Goal: Information Seeking & Learning: Learn about a topic

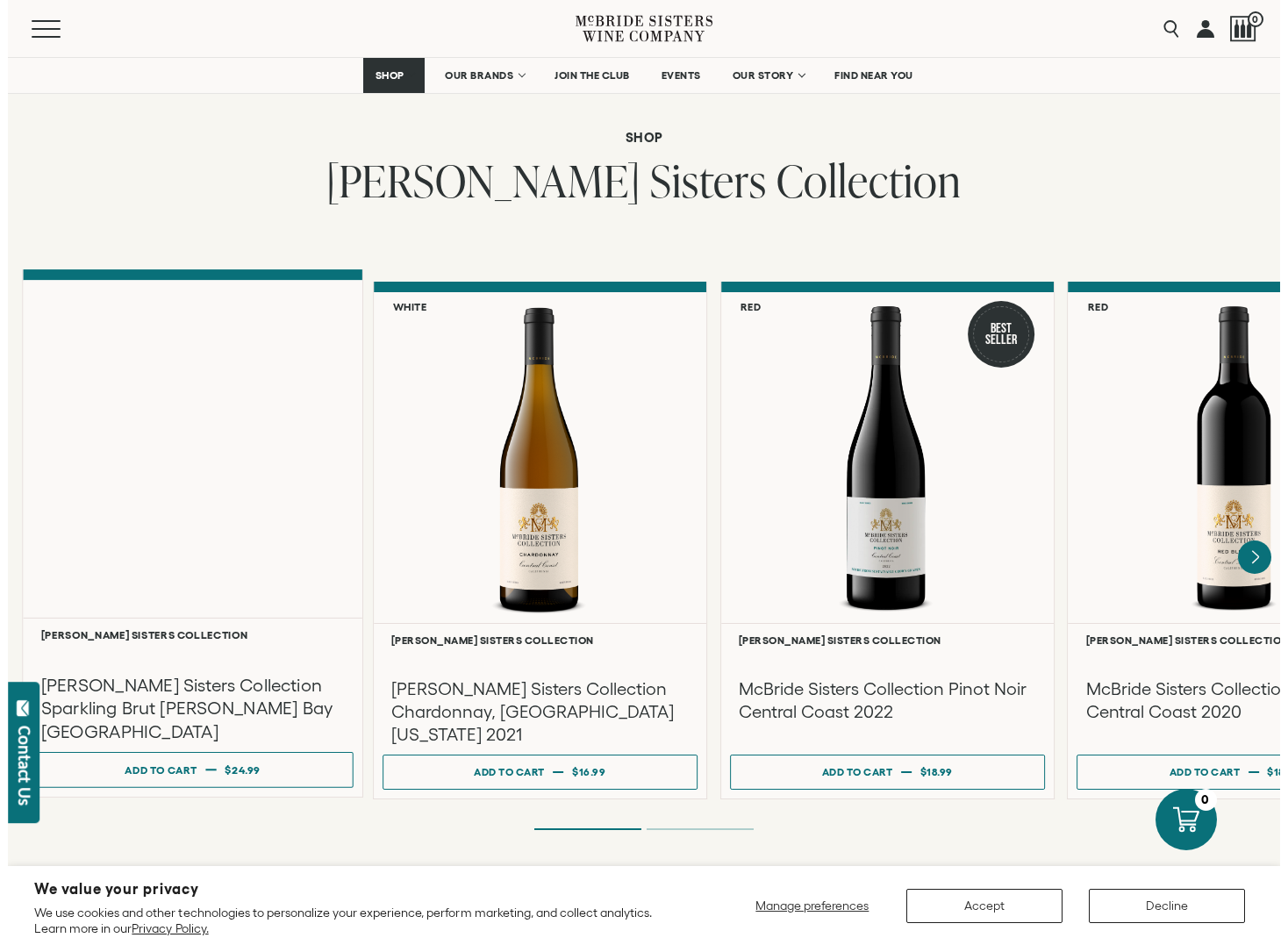
scroll to position [1316, 0]
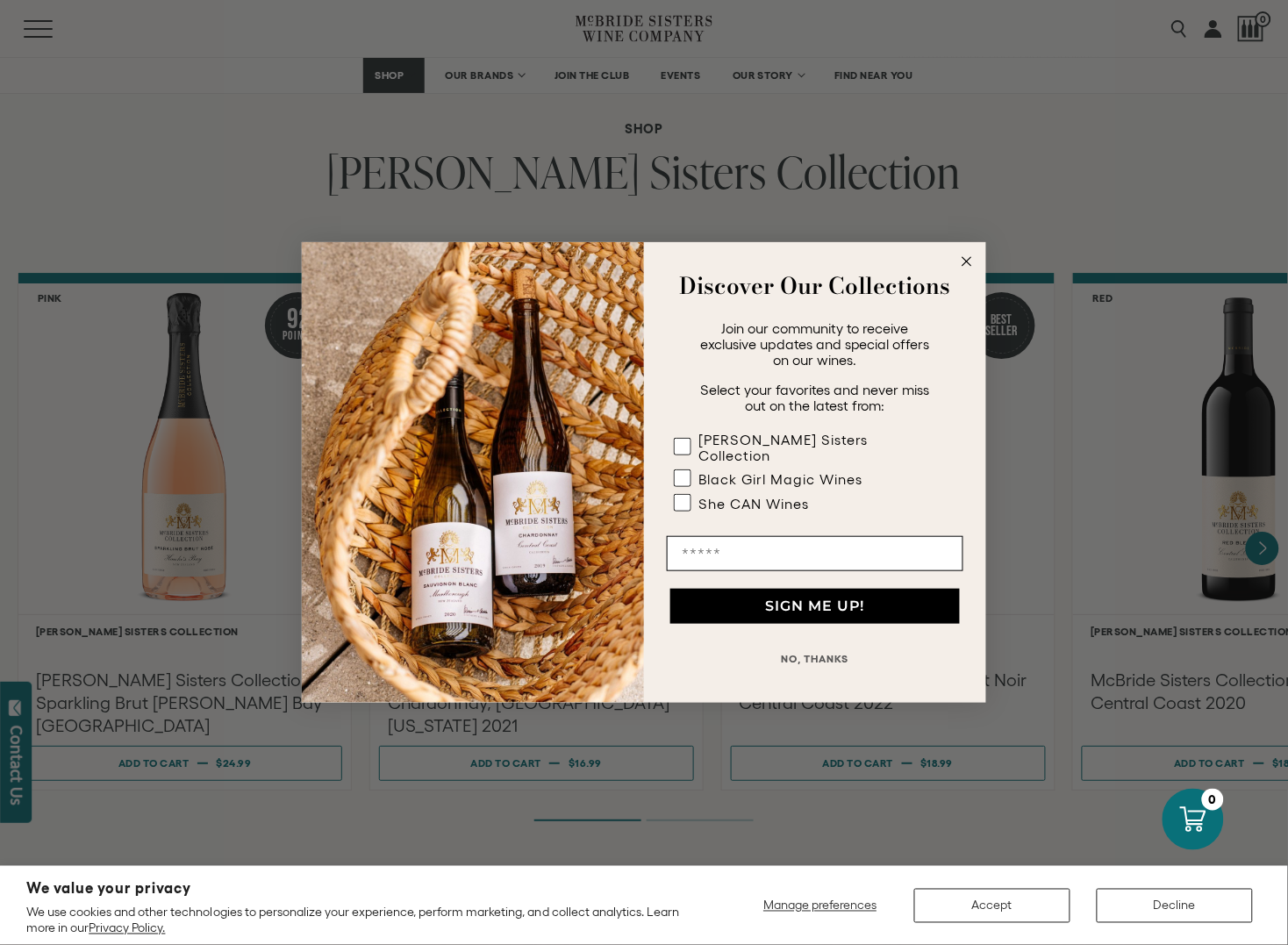
click at [970, 265] on icon "Close dialog" at bounding box center [966, 261] width 8 height 8
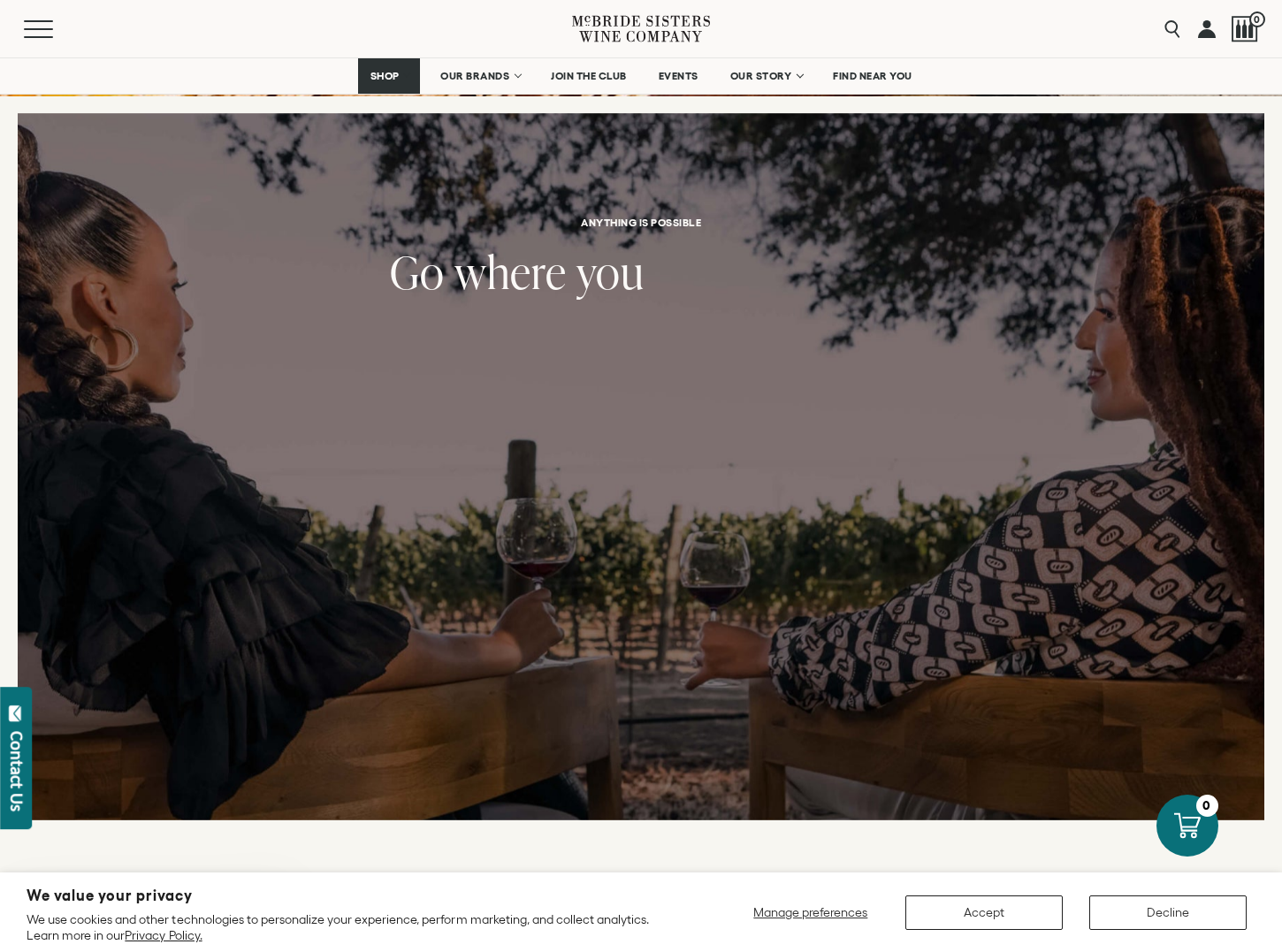
scroll to position [6851, 0]
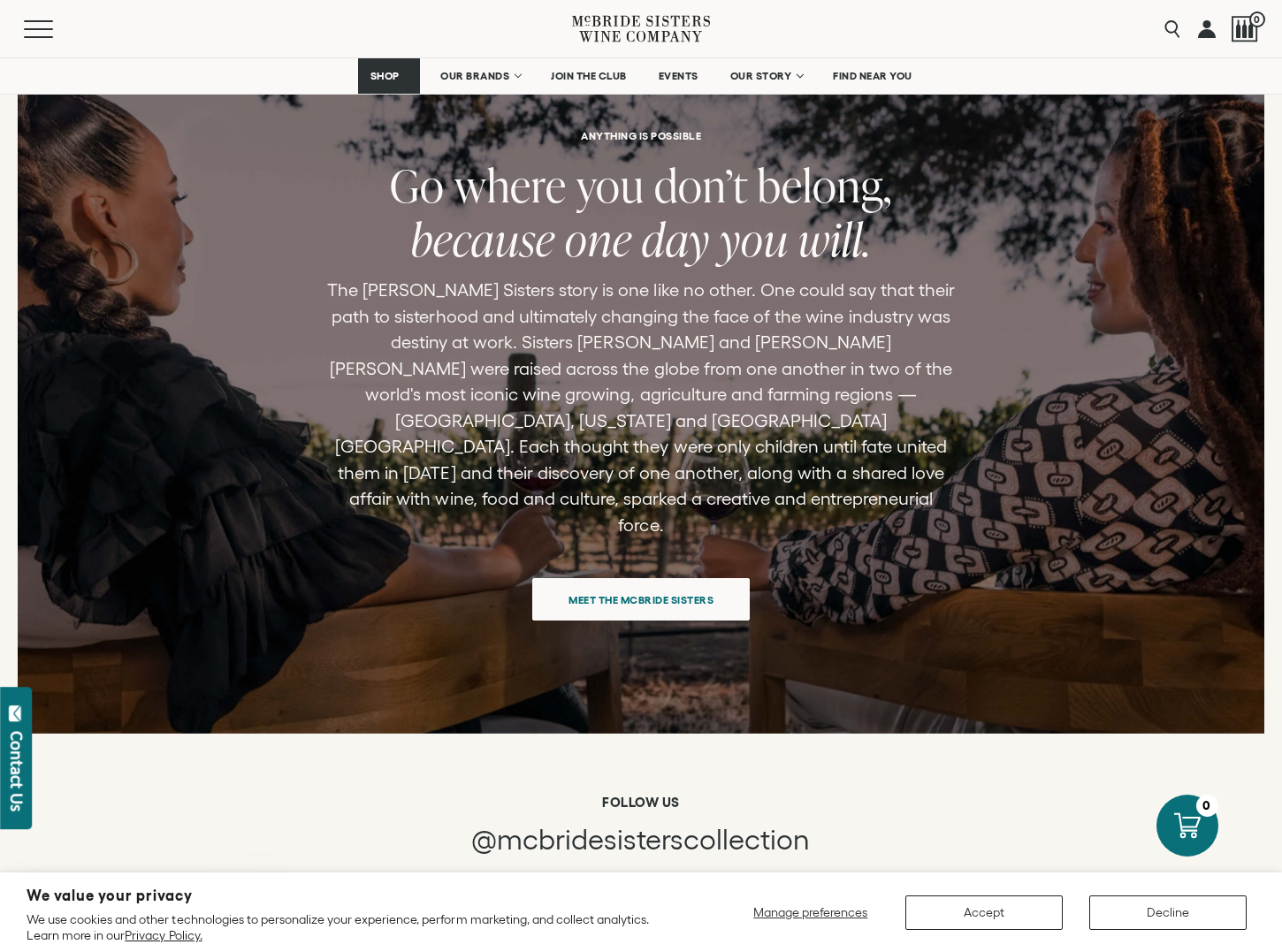
click at [649, 576] on div "ANYTHING IS POSSIBLE Go where you don’t belong, because one day you will. The M…" at bounding box center [641, 376] width 806 height 663
click at [626, 572] on div "Meet the McBride Sisters" at bounding box center [641, 593] width 218 height 56
click at [624, 578] on span "Meet the McBride Sisters" at bounding box center [640, 595] width 207 height 35
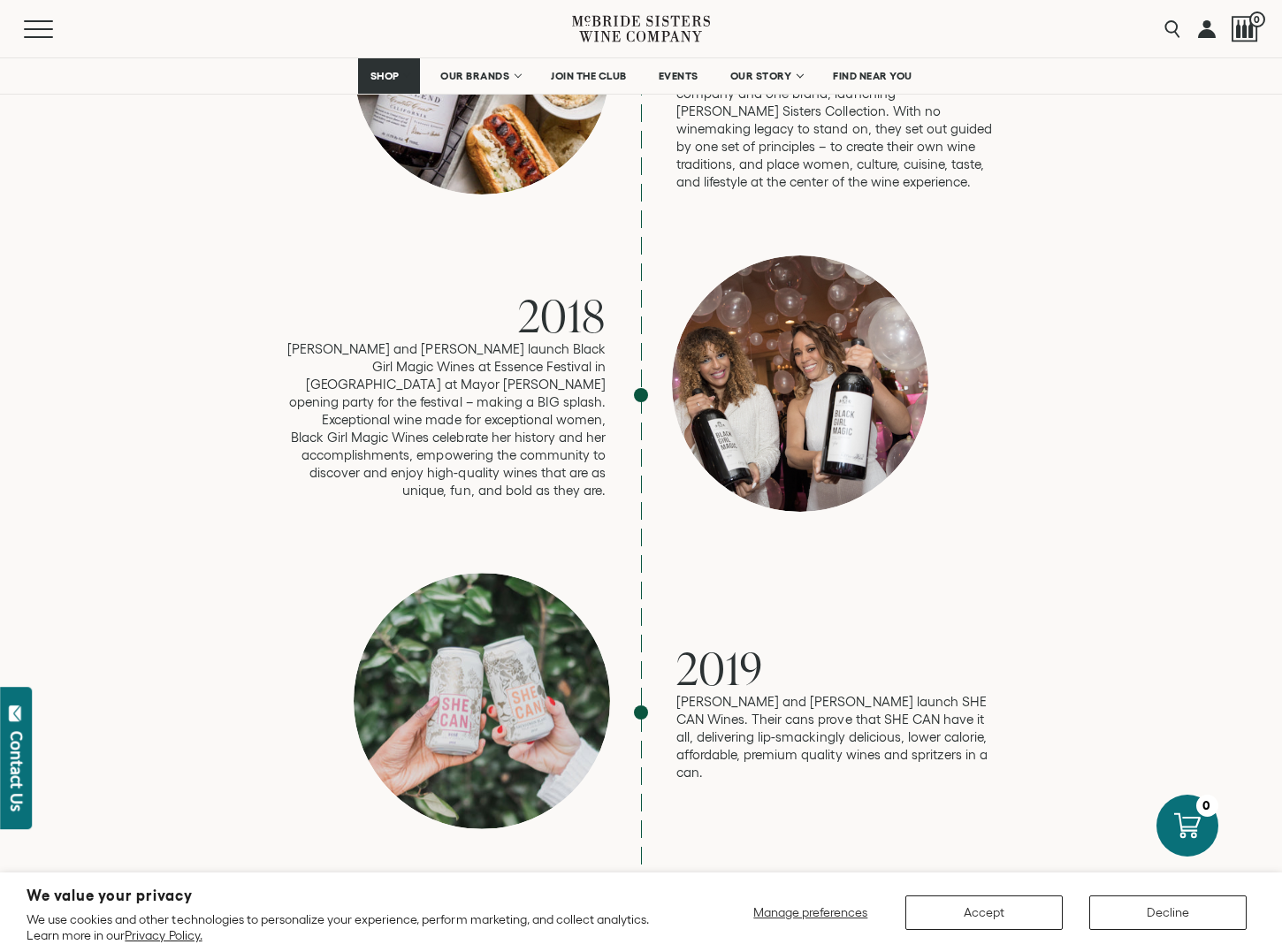
scroll to position [3315, 0]
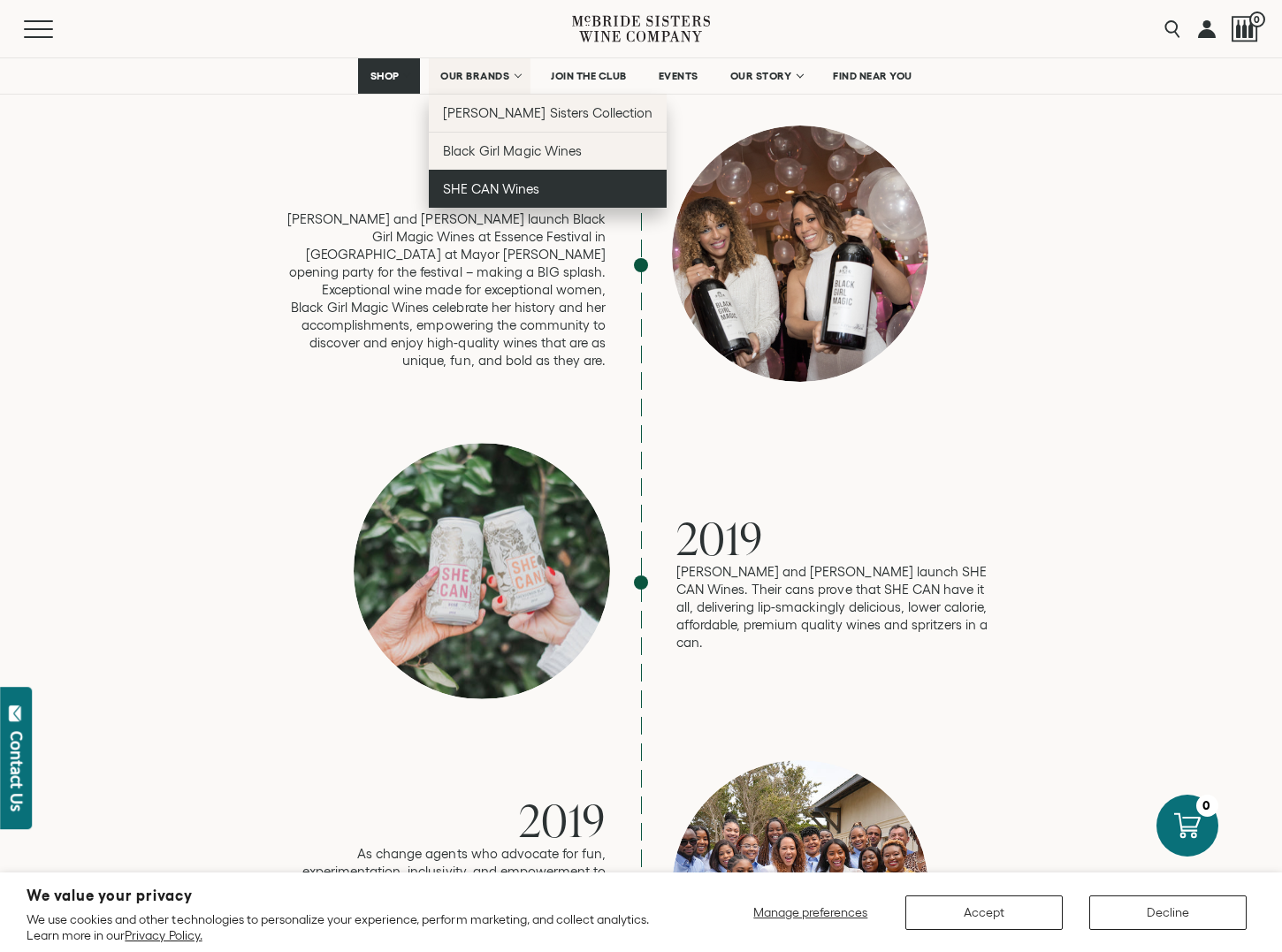
click at [474, 194] on span "SHE CAN Wines" at bounding box center [491, 189] width 96 height 15
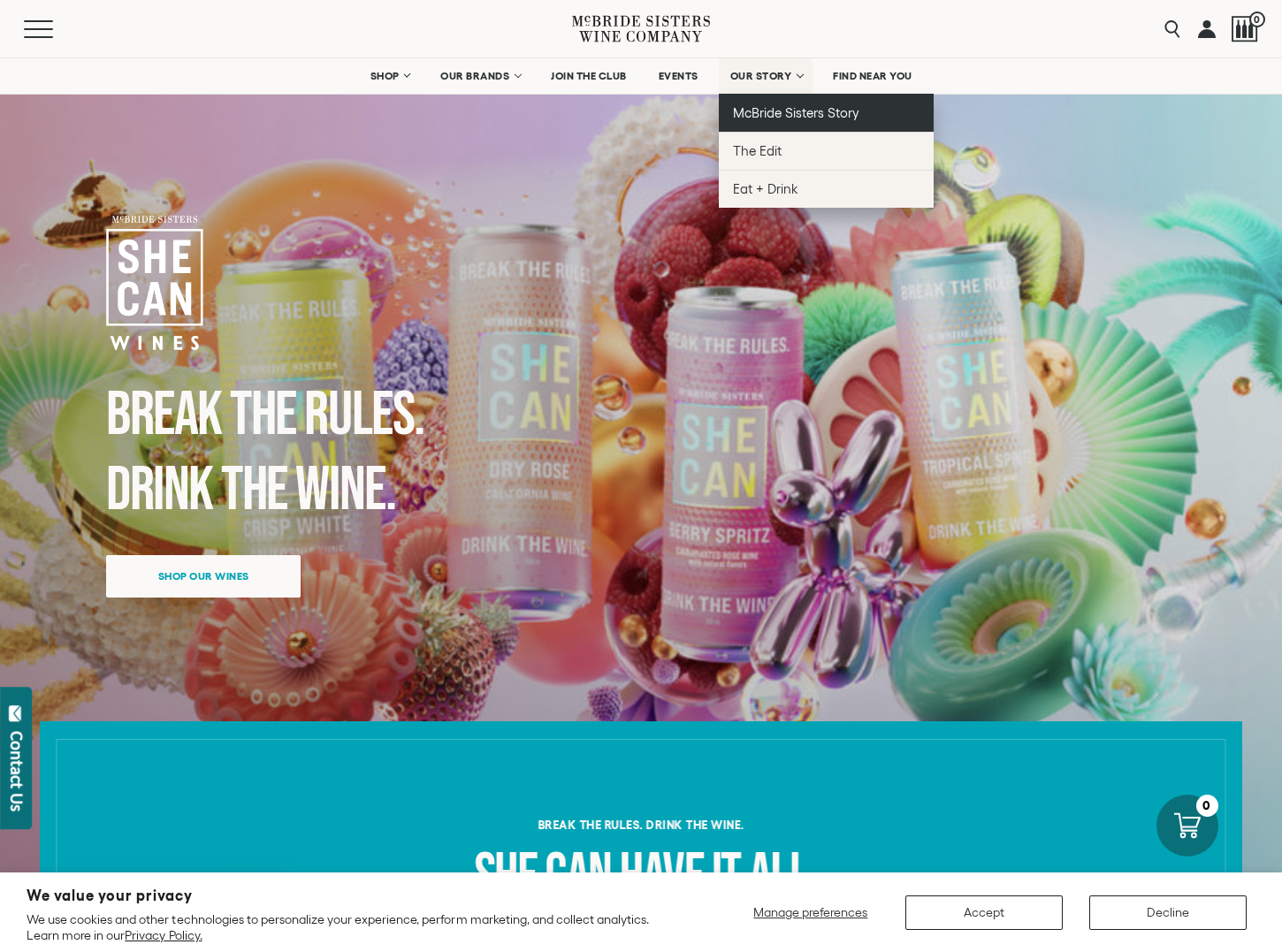
click at [751, 108] on span "McBride Sisters Story" at bounding box center [795, 113] width 126 height 15
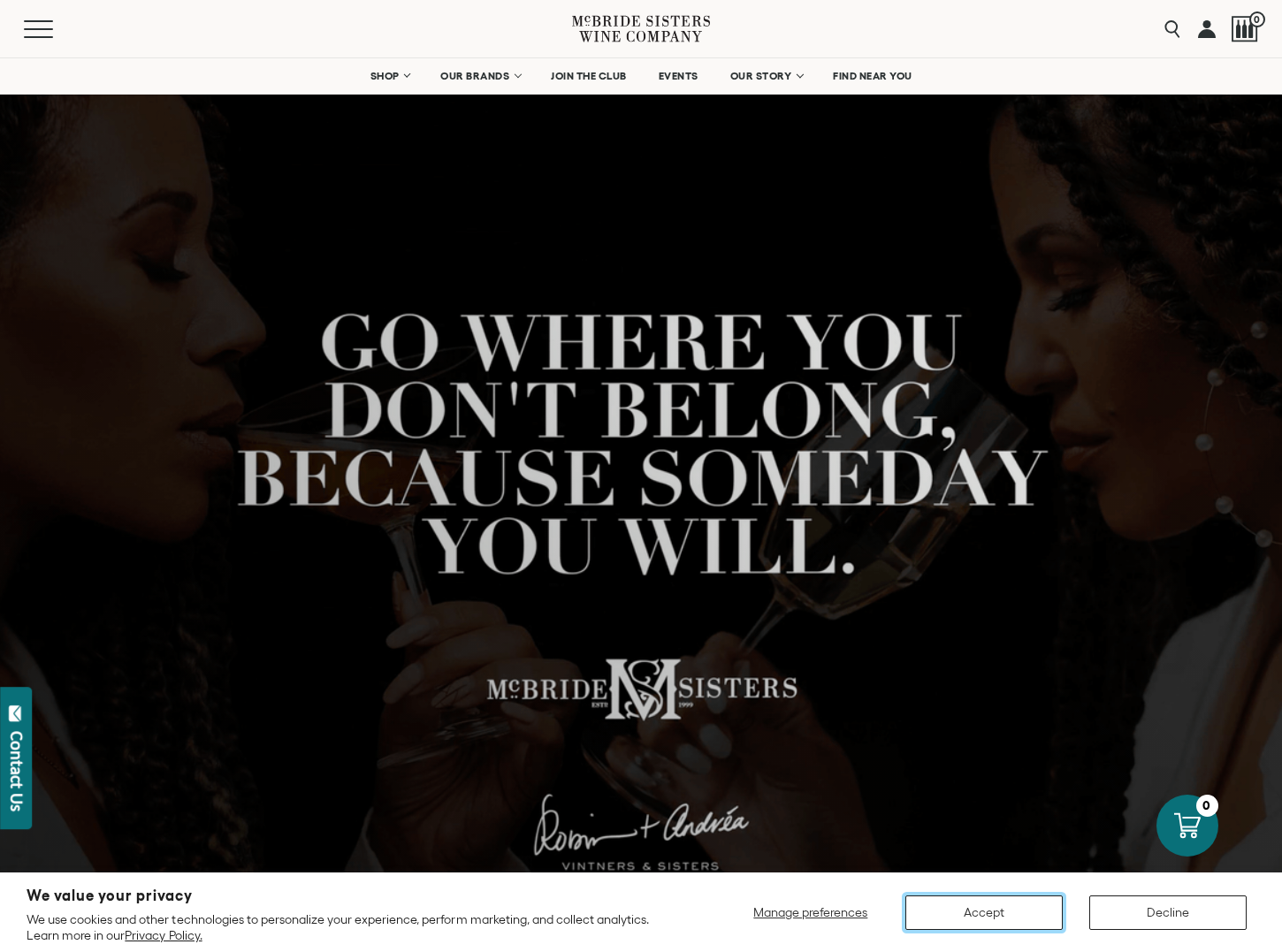
click at [947, 912] on button "Accept" at bounding box center [984, 913] width 157 height 35
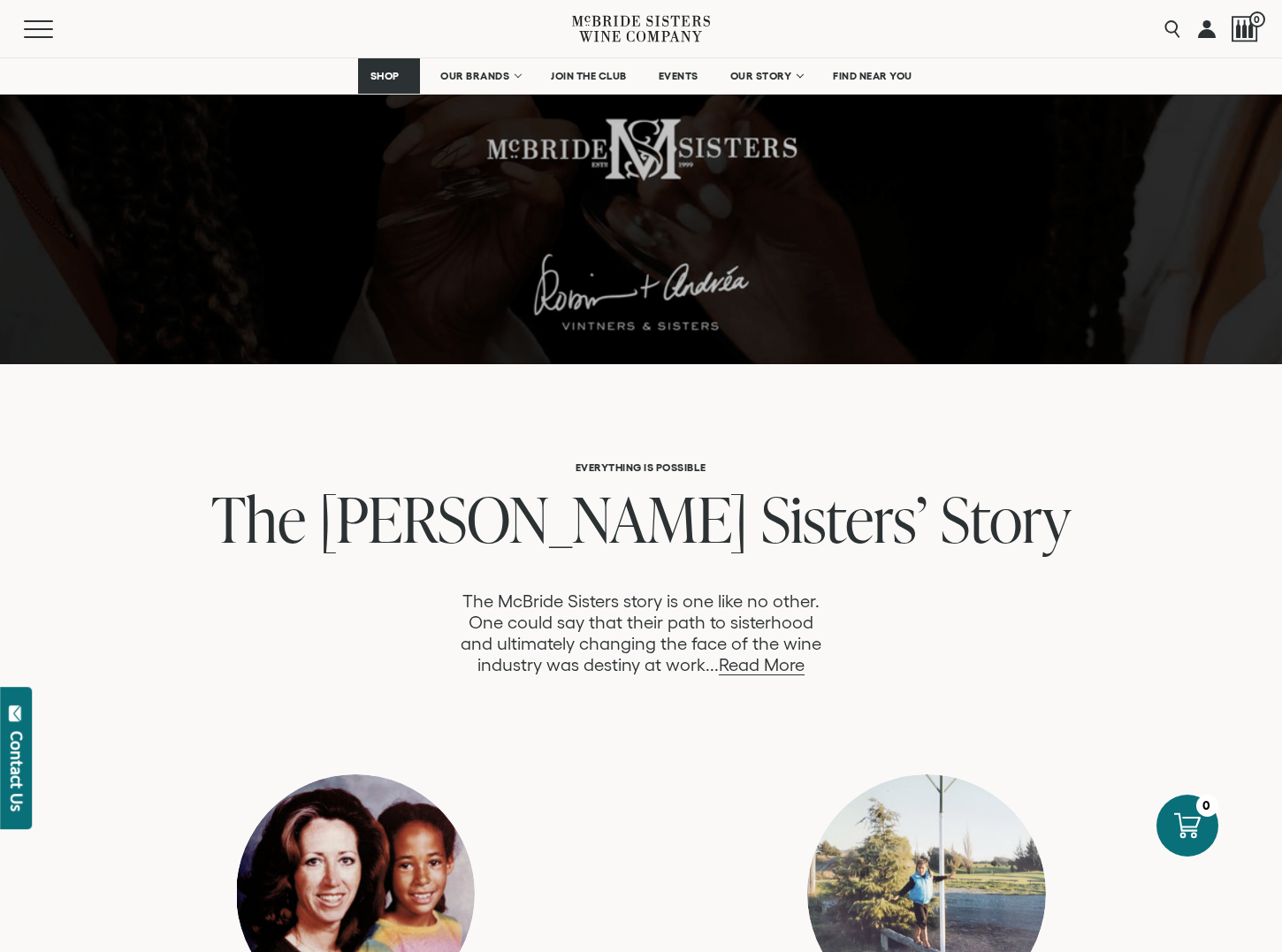
scroll to position [442, 0]
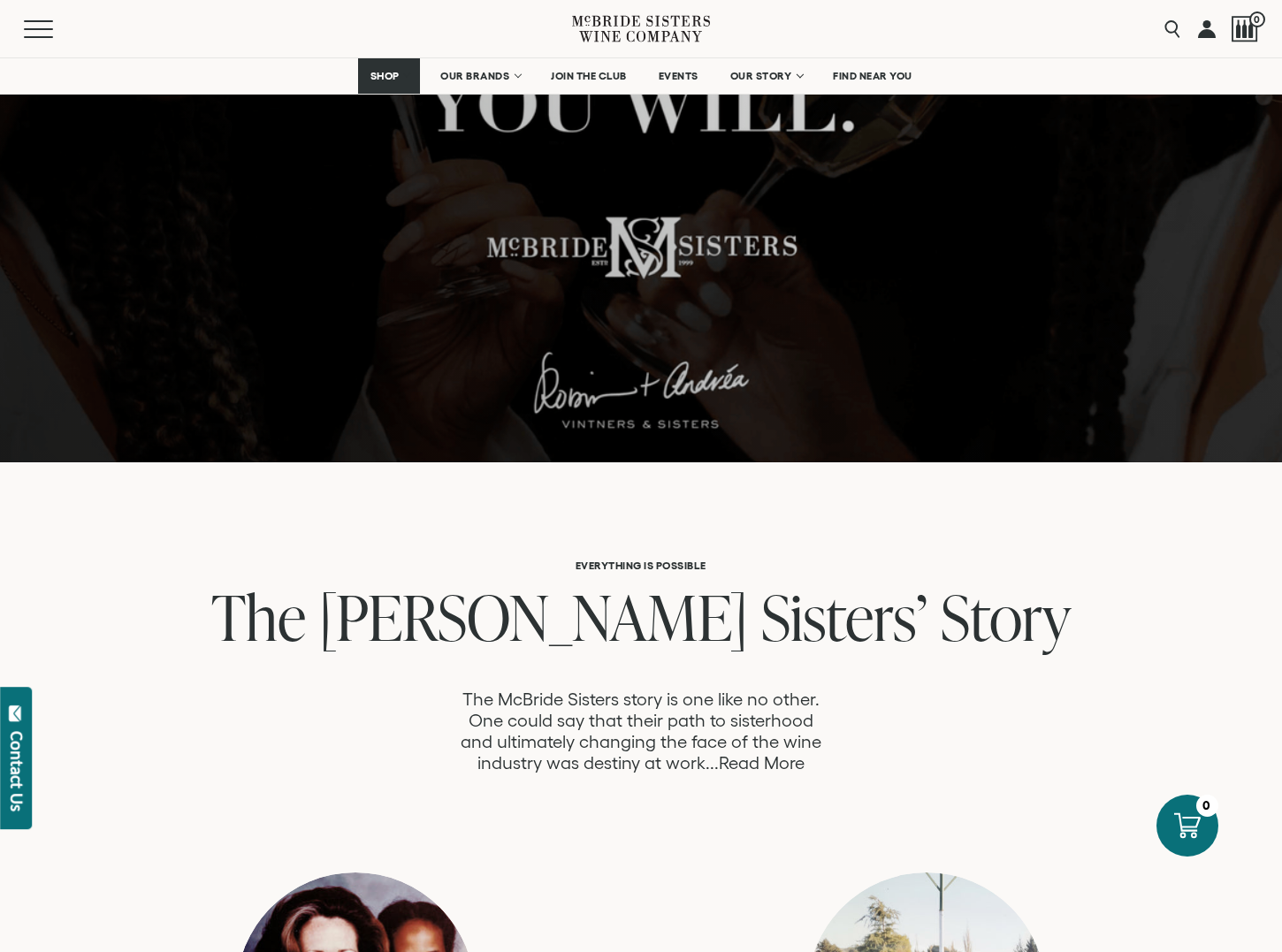
click at [749, 764] on link "Read More" at bounding box center [762, 763] width 86 height 21
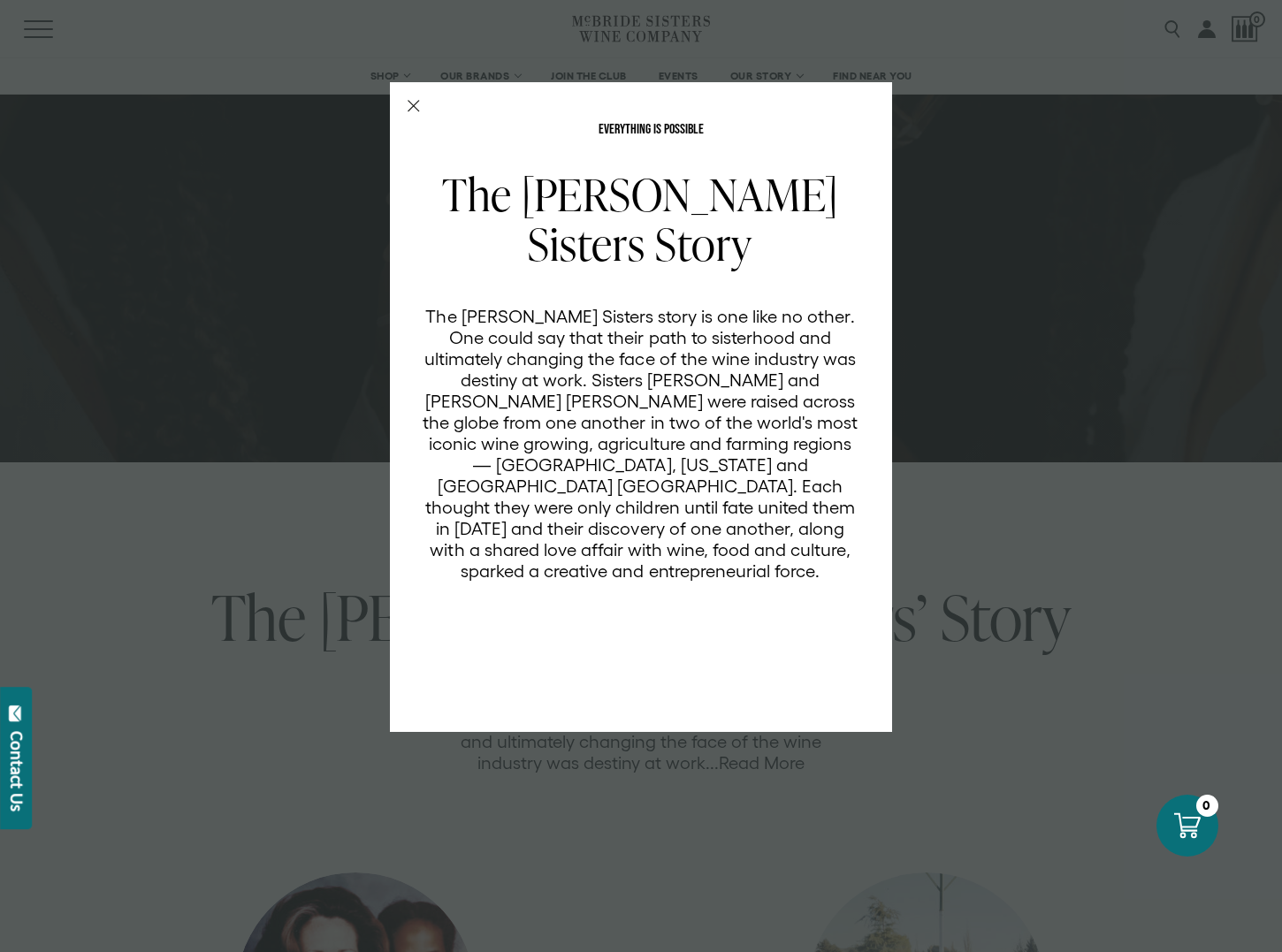
scroll to position [0, 0]
click at [999, 491] on div "EVERYTHING IS POSSIBLE The [PERSON_NAME] Sisters Story The [PERSON_NAME] Sister…" at bounding box center [641, 476] width 1282 height 952
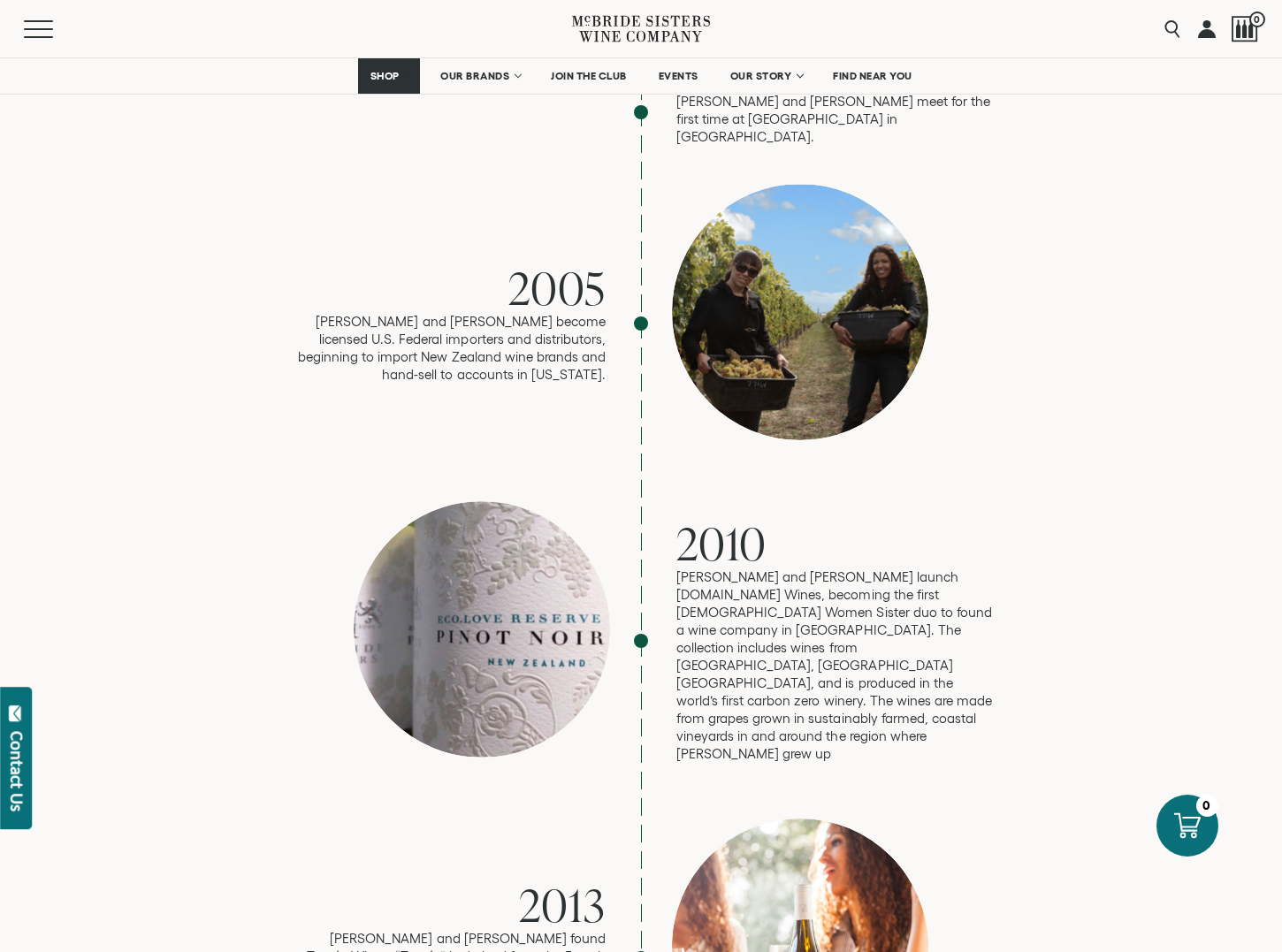
scroll to position [440, 0]
